Goal: Contribute content: Add original content to the website for others to see

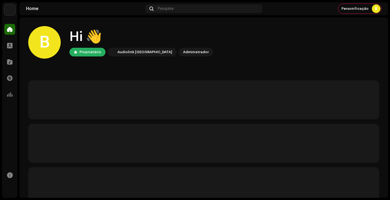
click at [2, 66] on div "Catálogo" at bounding box center [9, 61] width 15 height 15
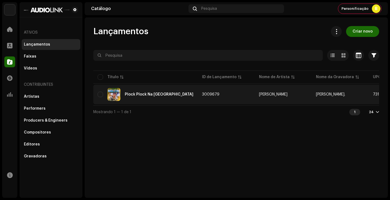
click at [198, 97] on td "3009679" at bounding box center [226, 95] width 57 height 20
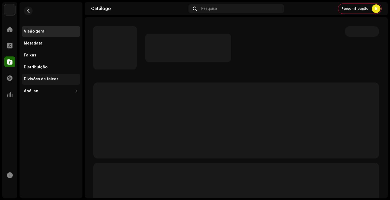
click at [59, 79] on div "Divisões de faixas" at bounding box center [51, 79] width 54 height 4
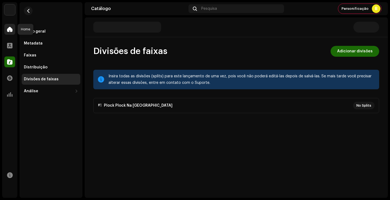
click at [11, 28] on span at bounding box center [9, 29] width 5 height 4
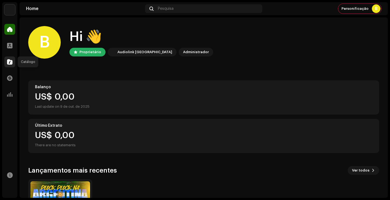
click at [12, 63] on span at bounding box center [9, 62] width 5 height 4
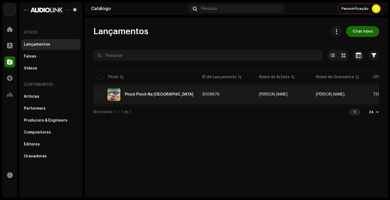
click at [160, 97] on div "Plock Plock Na [GEOGRAPHIC_DATA]" at bounding box center [146, 94] width 96 height 13
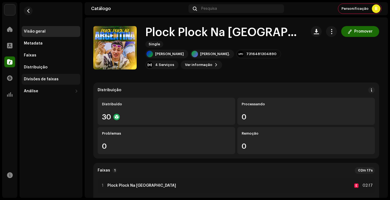
click at [66, 80] on div "Divisões de faixas" at bounding box center [51, 79] width 54 height 4
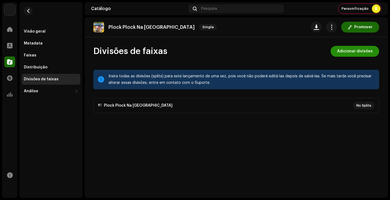
click at [360, 53] on span "Adicionar divisões" at bounding box center [355, 51] width 36 height 11
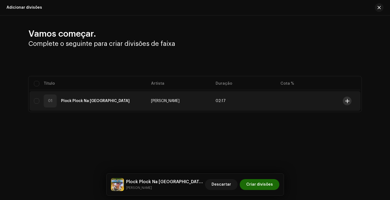
click at [345, 101] on span at bounding box center [347, 101] width 4 height 4
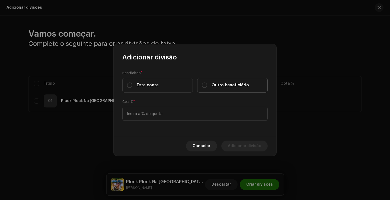
click at [234, 88] on span "Outro beneficiário" at bounding box center [230, 85] width 37 height 6
click at [207, 88] on input "Outro beneficiário" at bounding box center [204, 84] width 5 height 5
radio input "true"
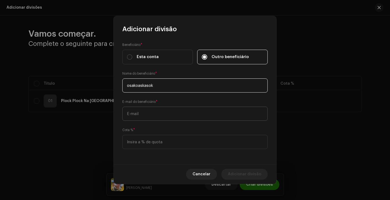
type input "osakoaskasok"
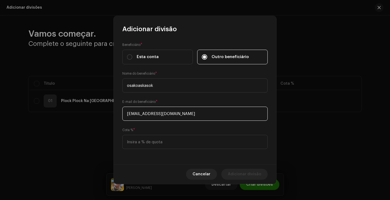
type input "[EMAIL_ADDRESS][DOMAIN_NAME]"
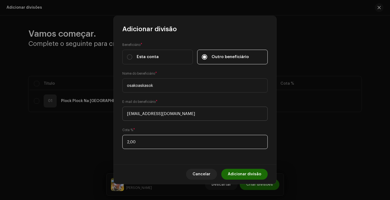
type input "25,00"
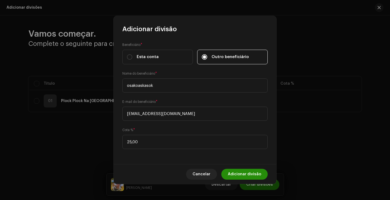
click at [252, 173] on span "Adicionar divisão" at bounding box center [244, 174] width 33 height 11
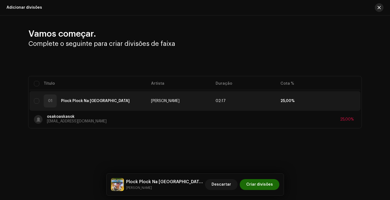
click at [380, 7] on span "button" at bounding box center [379, 7] width 3 height 4
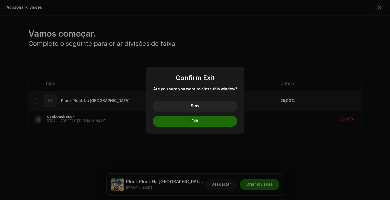
drag, startPoint x: 191, startPoint y: 124, endPoint x: 200, endPoint y: 124, distance: 9.0
click at [191, 124] on button "Exit" at bounding box center [195, 121] width 85 height 11
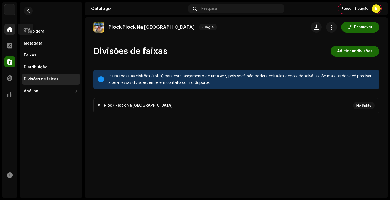
click at [11, 27] on span at bounding box center [9, 29] width 5 height 4
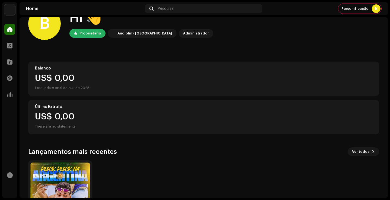
scroll to position [20, 0]
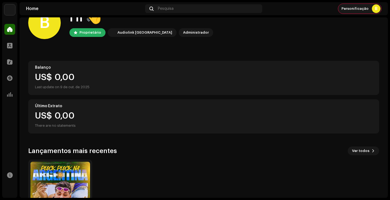
click at [362, 7] on span "Personificação" at bounding box center [355, 9] width 27 height 4
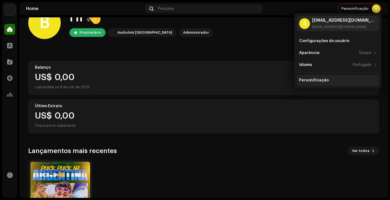
click at [313, 78] on div "Personificação" at bounding box center [338, 80] width 82 height 11
